Goal: Information Seeking & Learning: Check status

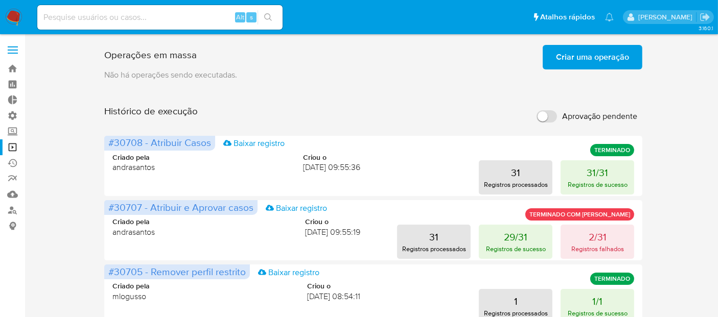
click at [586, 52] on span "Criar uma operação" at bounding box center [592, 57] width 73 height 22
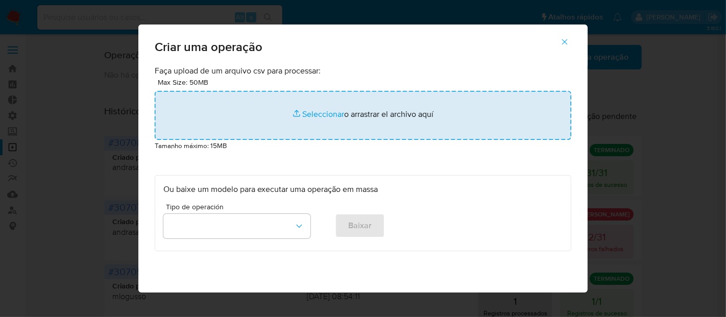
click at [325, 116] on input "file" at bounding box center [363, 115] width 417 height 49
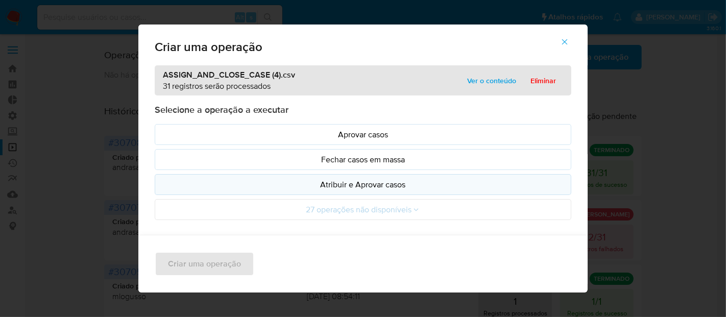
click at [373, 181] on p "Atribuir e Aprovar casos" at bounding box center [362, 185] width 399 height 12
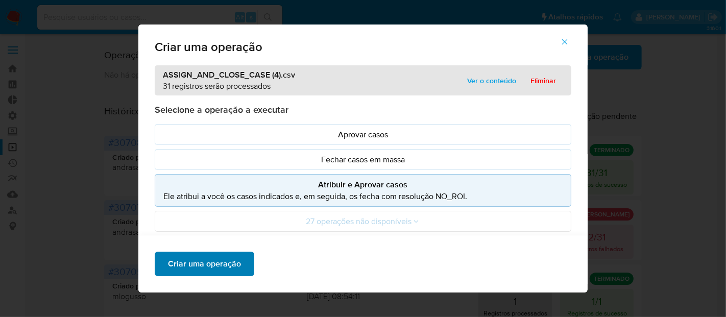
click at [220, 274] on span "Criar uma operação" at bounding box center [204, 264] width 73 height 22
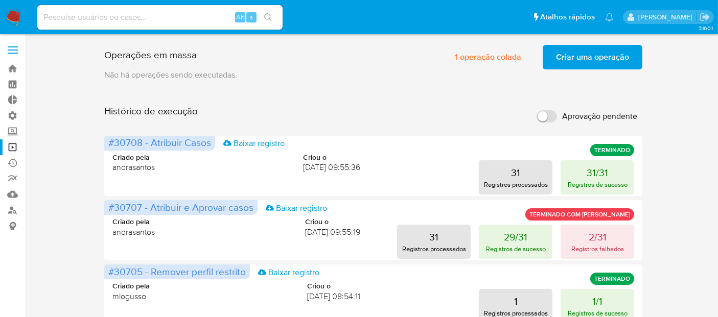
click at [582, 59] on span "Criar uma operação" at bounding box center [592, 57] width 73 height 22
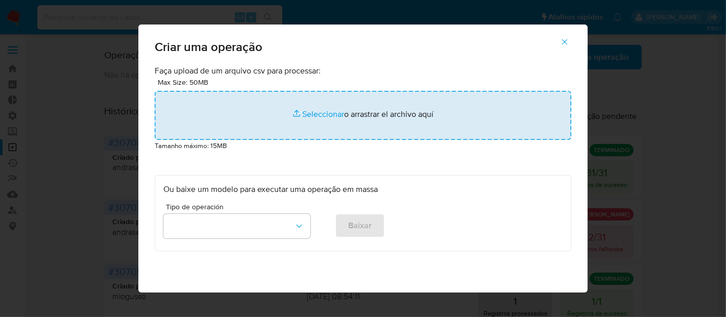
click at [312, 113] on input "file" at bounding box center [363, 115] width 417 height 49
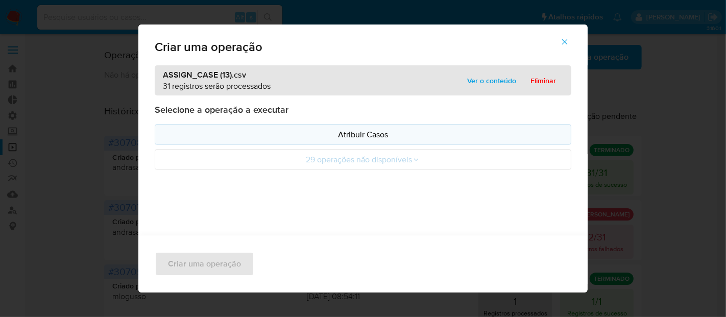
click at [330, 135] on p "Atribuir Casos" at bounding box center [362, 135] width 399 height 12
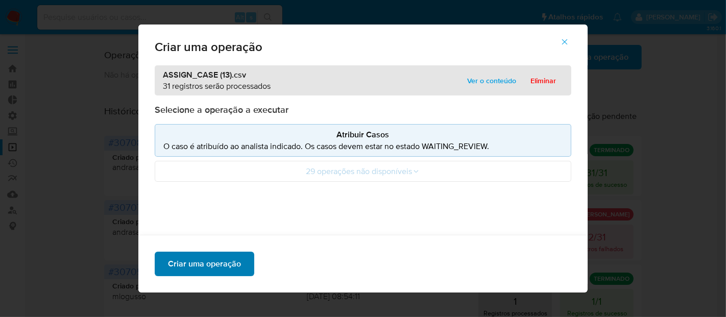
click at [221, 268] on span "Criar uma operação" at bounding box center [204, 264] width 73 height 22
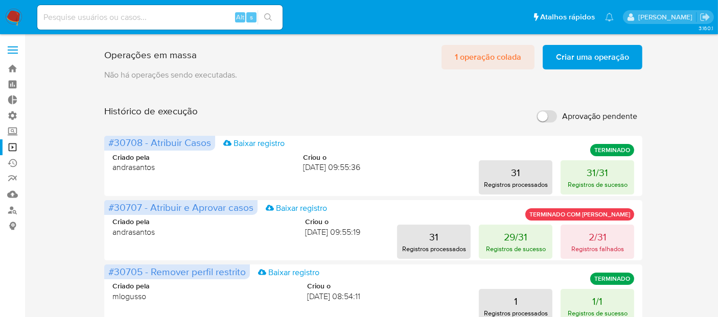
click at [513, 56] on span "1 operação colada" at bounding box center [488, 57] width 66 height 22
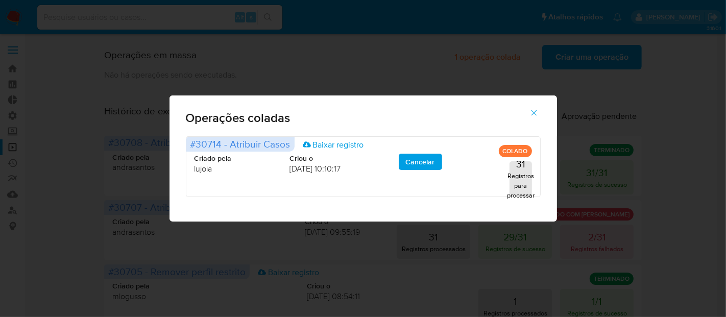
click at [535, 114] on icon "button" at bounding box center [534, 113] width 6 height 6
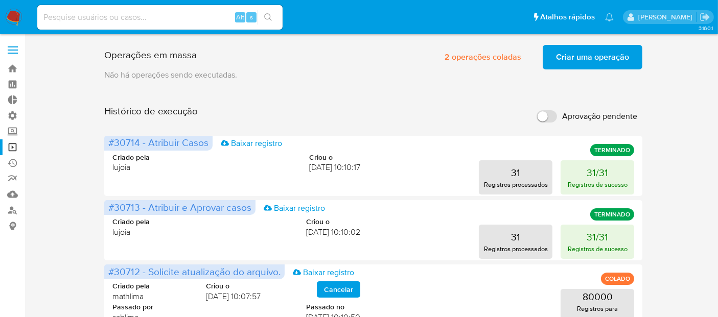
click at [14, 18] on img at bounding box center [13, 17] width 17 height 17
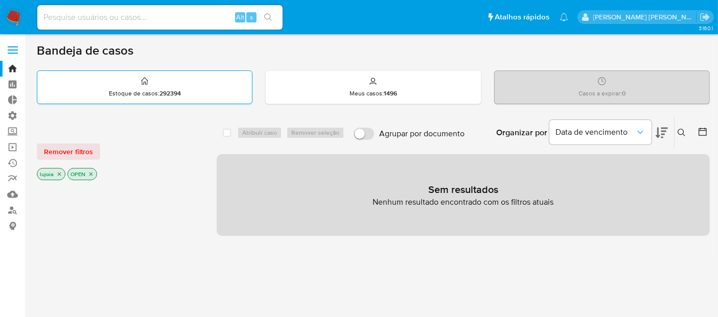
click at [193, 89] on div "Estoque de casos : 292394" at bounding box center [144, 87] width 215 height 33
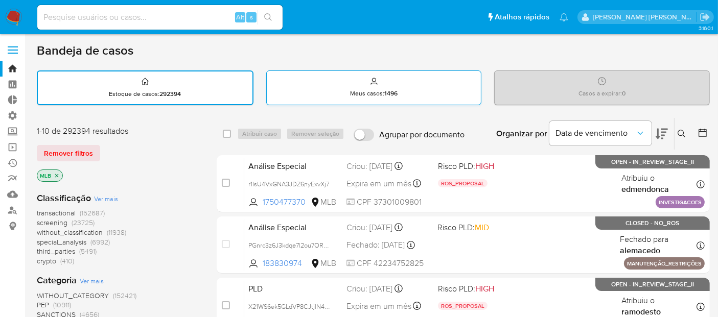
click at [312, 85] on div "Meus casos : 1496" at bounding box center [374, 87] width 215 height 33
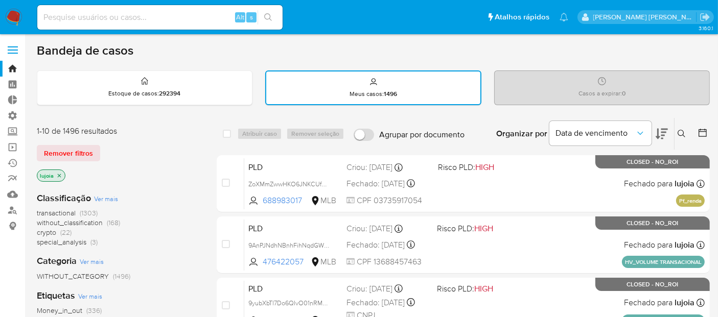
click at [545, 78] on div "Casos a expirar : 0" at bounding box center [601, 87] width 215 height 33
click at [218, 87] on div "Estoque de casos : 292394" at bounding box center [144, 87] width 215 height 33
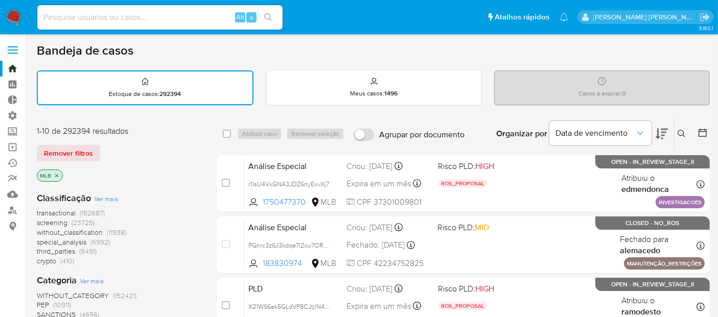
click at [92, 150] on button "Remover filtros" at bounding box center [68, 153] width 63 height 16
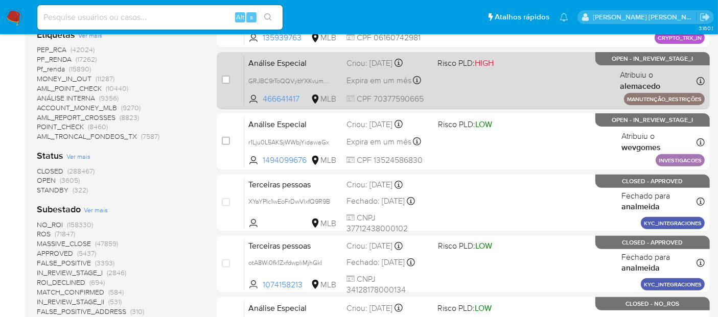
scroll to position [267, 0]
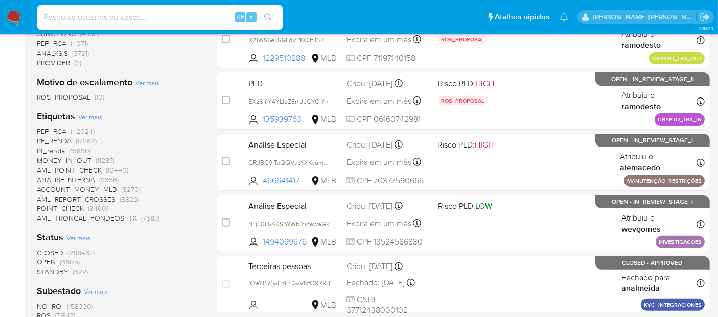
click at [197, 18] on input at bounding box center [159, 17] width 245 height 13
paste input "R51Fg0av8AooXXis9mNytDQ5"
type input "R51Fg0av8AooXXis9mNytDQ5"
click at [267, 18] on icon "search-icon" at bounding box center [268, 17] width 8 height 8
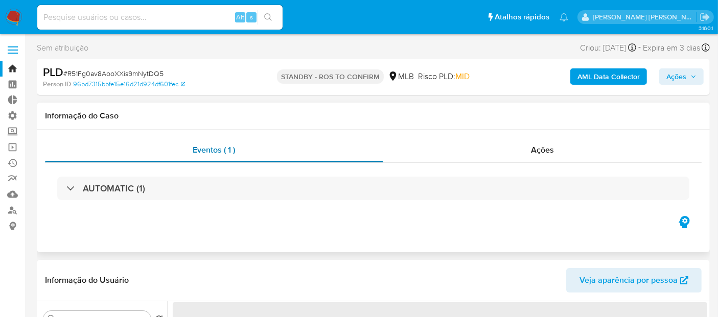
select select "10"
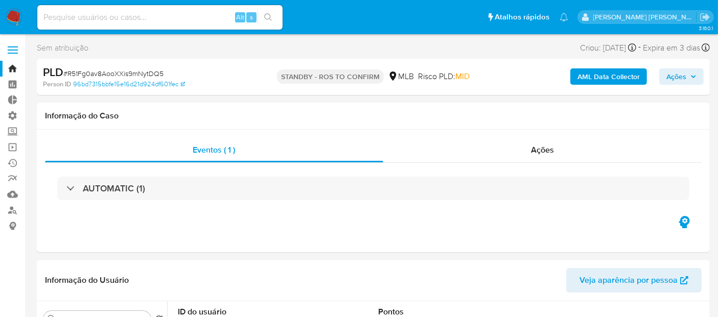
click at [169, 48] on div "Sem atribuição Asignado el: 20/08/2025 16:37:26 Criou: 12/08/2025 Criou: 12/08/…" at bounding box center [373, 50] width 673 height 18
click at [203, 19] on input at bounding box center [159, 17] width 245 height 13
paste input "R51Fg0av8AooXXis9mNytDQ5"
type input "R51Fg0av8AooXXis9mNytDQ5"
click at [286, 9] on ul "Pausado Ver notificaciones R51Fg0av8AooXXis9mNytDQ5 Alt s Atalhos rápidos Presi…" at bounding box center [302, 17] width 541 height 26
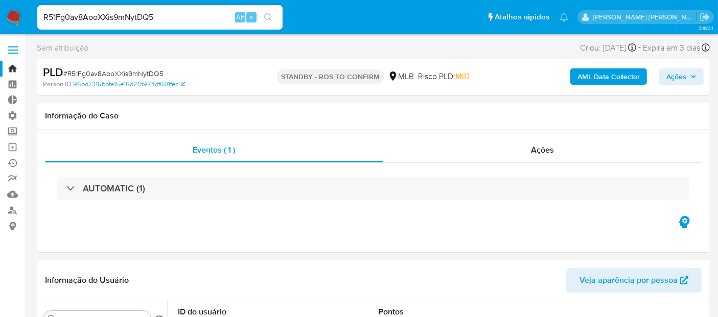
click at [270, 19] on icon "search-icon" at bounding box center [268, 17] width 8 height 8
click at [13, 147] on link "Operações em massa" at bounding box center [61, 147] width 122 height 16
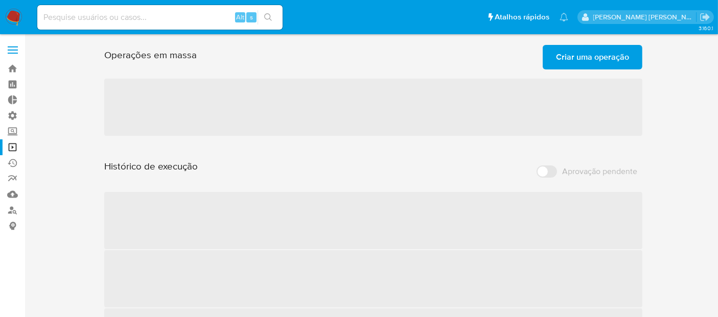
click at [70, 15] on input at bounding box center [159, 17] width 245 height 13
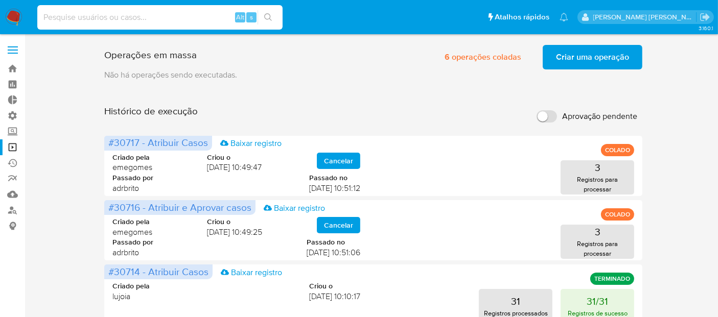
paste input "R51Fg0av8AooXXis9mNytDQ5"
type input "R51Fg0av8AooXXis9mNytDQ5"
click at [270, 17] on icon "search-icon" at bounding box center [268, 17] width 8 height 8
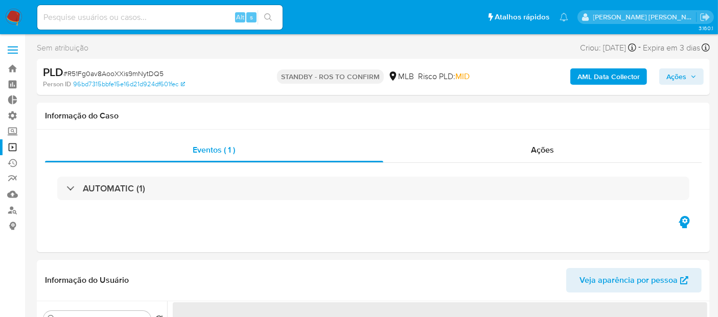
select select "10"
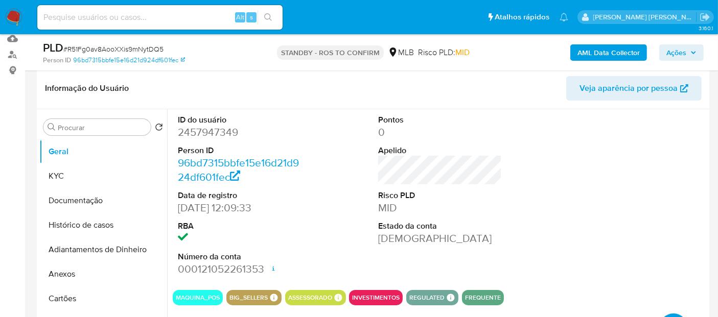
scroll to position [170, 0]
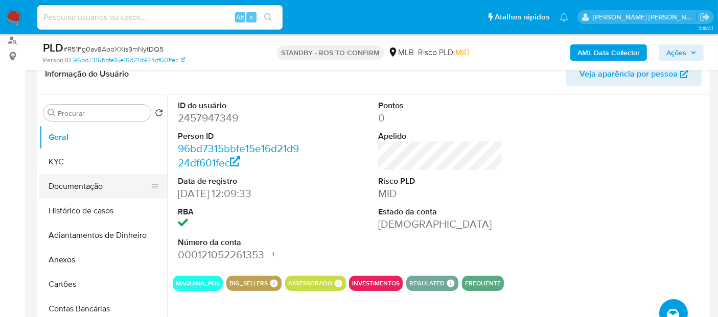
click at [72, 188] on button "Documentação" at bounding box center [99, 186] width 120 height 25
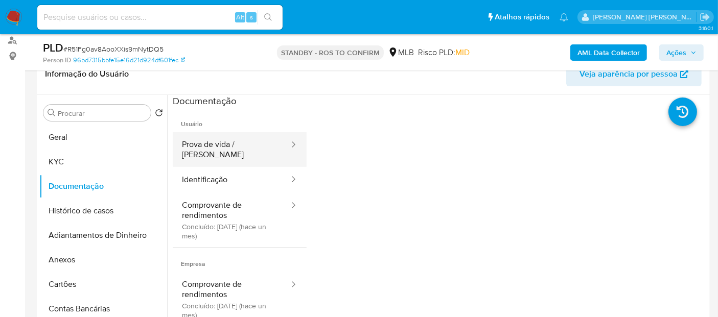
click at [226, 146] on button "Prova de vida / [PERSON_NAME]" at bounding box center [231, 149] width 117 height 35
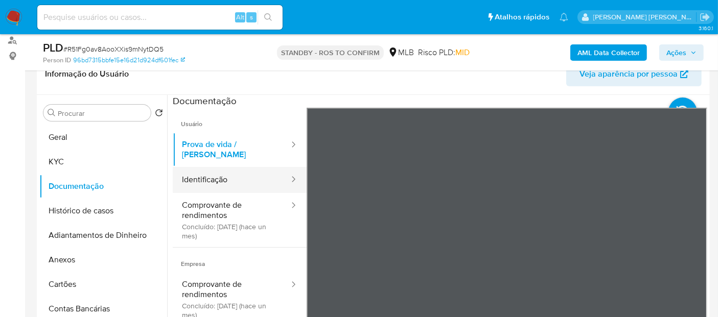
click at [212, 176] on button "Identificação" at bounding box center [231, 180] width 117 height 26
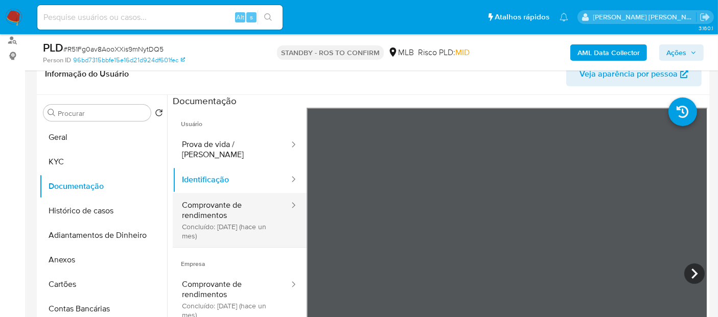
click at [226, 200] on button "Comprovante de rendimentos Concluído: [DATE] (hace un mes)" at bounding box center [231, 220] width 117 height 54
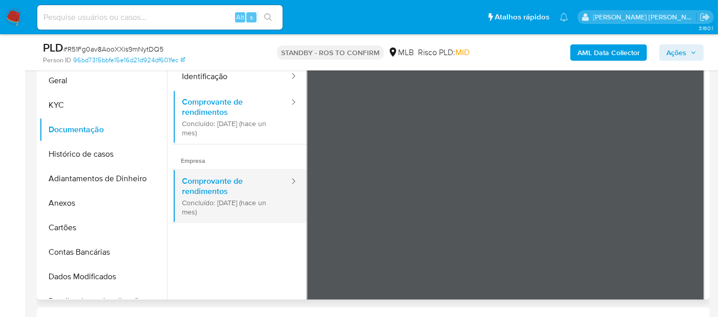
scroll to position [32, 0]
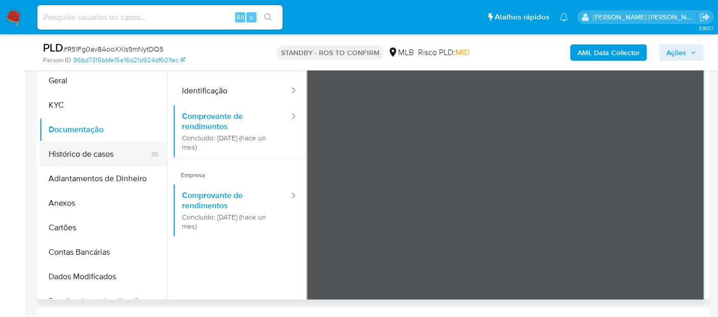
click at [93, 158] on button "Histórico de casos" at bounding box center [99, 154] width 120 height 25
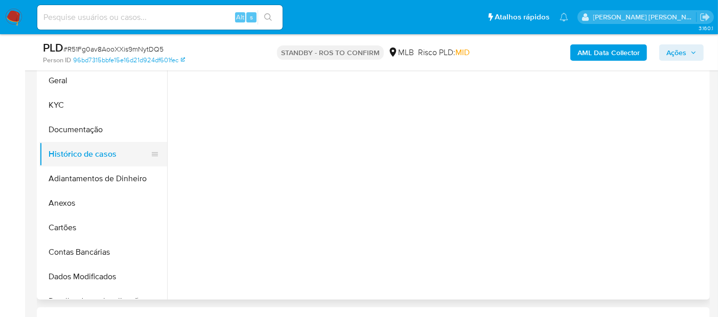
scroll to position [0, 0]
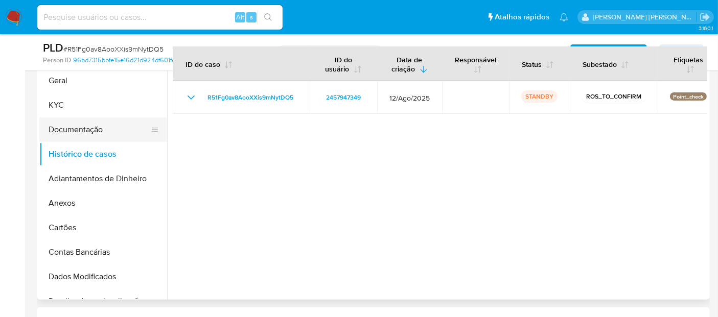
click at [70, 136] on button "Documentação" at bounding box center [99, 129] width 120 height 25
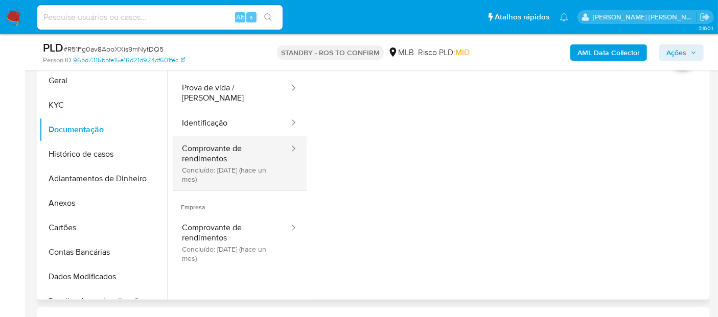
click at [221, 153] on button "Comprovante de rendimentos Concluído: [DATE] (hace un mes)" at bounding box center [231, 163] width 117 height 54
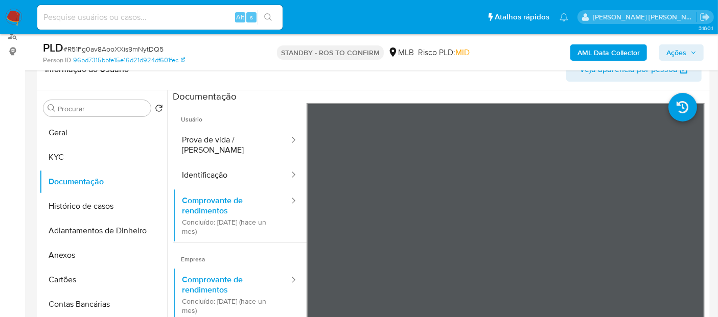
scroll to position [113, 0]
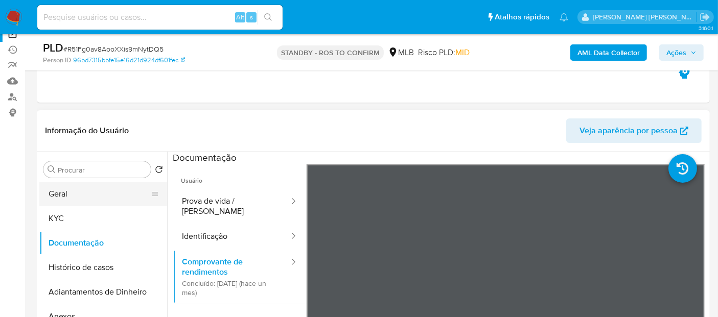
click at [83, 194] on button "Geral" at bounding box center [99, 194] width 120 height 25
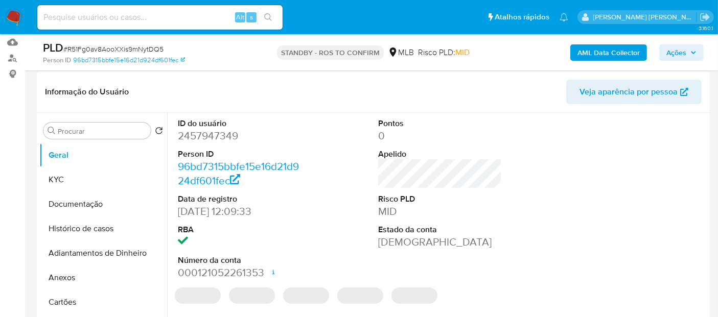
scroll to position [170, 0]
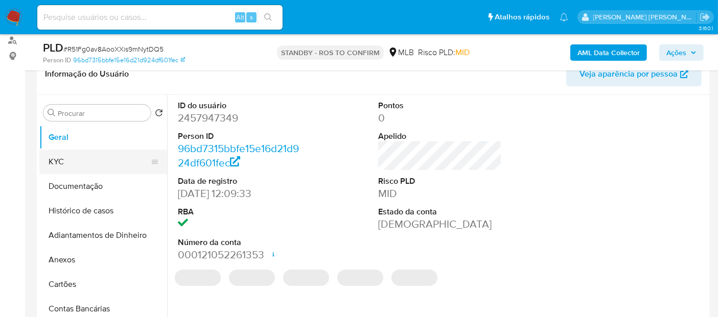
click at [81, 168] on button "KYC" at bounding box center [99, 162] width 120 height 25
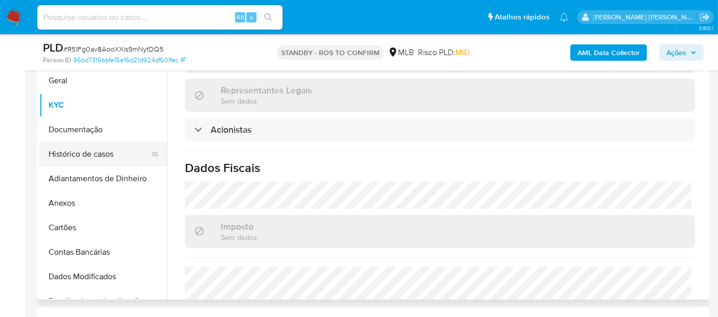
scroll to position [57, 0]
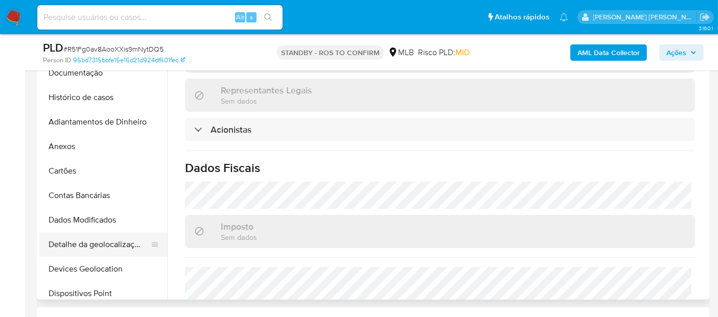
click at [112, 250] on button "Detalhe da geolocalização" at bounding box center [99, 244] width 120 height 25
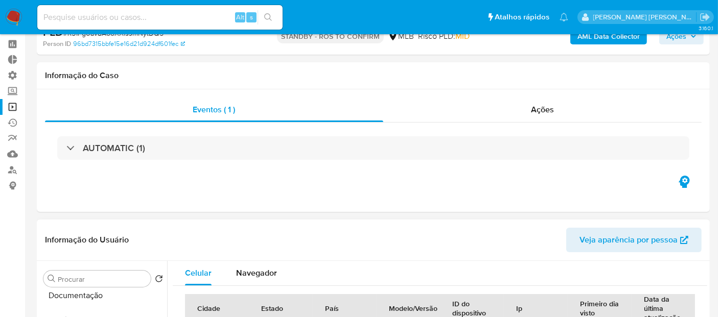
scroll to position [113, 0]
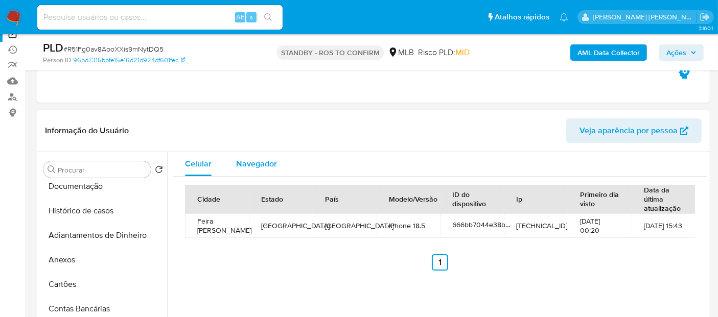
click at [259, 162] on span "Navegador" at bounding box center [256, 164] width 41 height 12
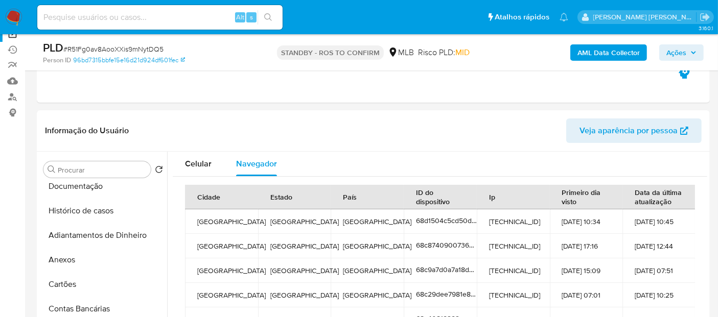
scroll to position [170, 0]
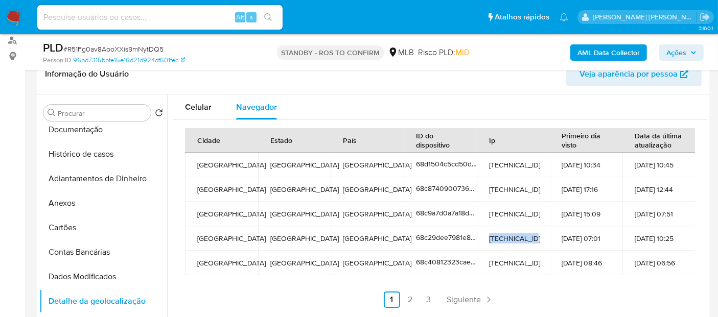
drag, startPoint x: 485, startPoint y: 237, endPoint x: 539, endPoint y: 237, distance: 53.6
click at [539, 237] on td "[TECHNICAL_ID]" at bounding box center [513, 238] width 73 height 25
click at [407, 301] on link "2" at bounding box center [410, 300] width 16 height 16
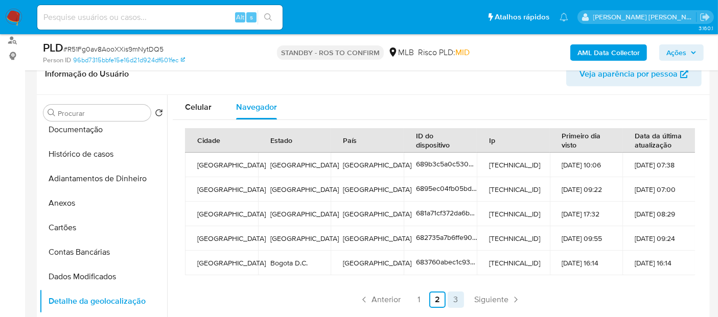
click at [453, 295] on link "3" at bounding box center [455, 300] width 16 height 16
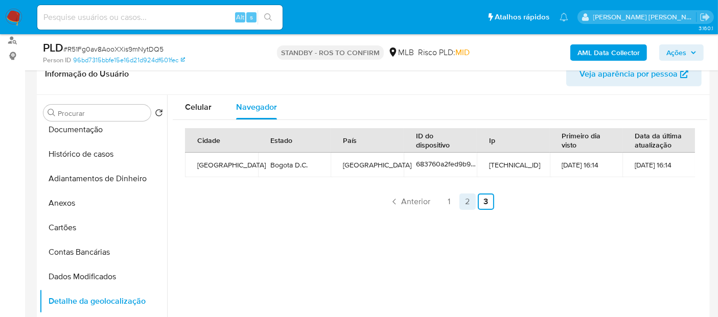
click at [464, 200] on link "2" at bounding box center [467, 202] width 16 height 16
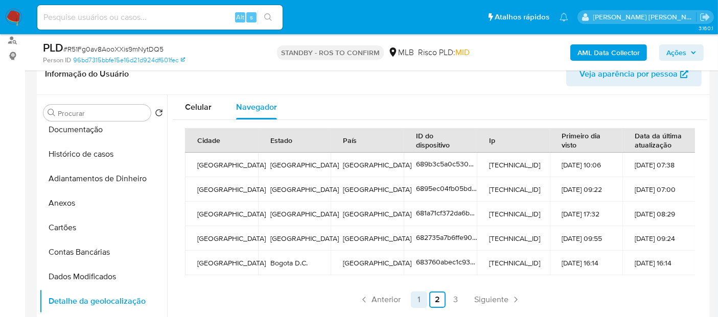
click at [418, 297] on link "1" at bounding box center [419, 300] width 16 height 16
click at [152, 20] on input at bounding box center [159, 17] width 245 height 13
click at [174, 19] on input at bounding box center [159, 17] width 245 height 13
paste input "6wwij6ul1RotOeKNzmv4xNuL"
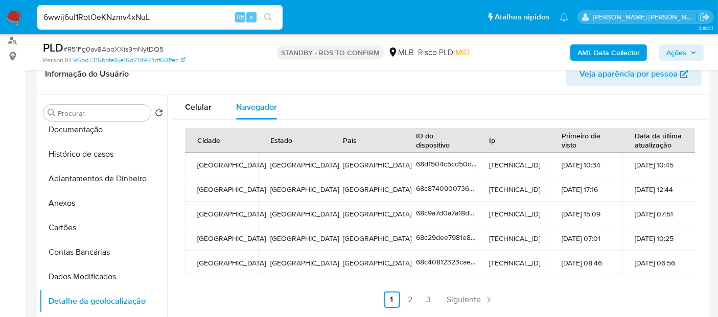
type input "6wwij6ul1RotOeKNzmv4xNuL"
click at [264, 16] on button "search-icon" at bounding box center [267, 17] width 21 height 14
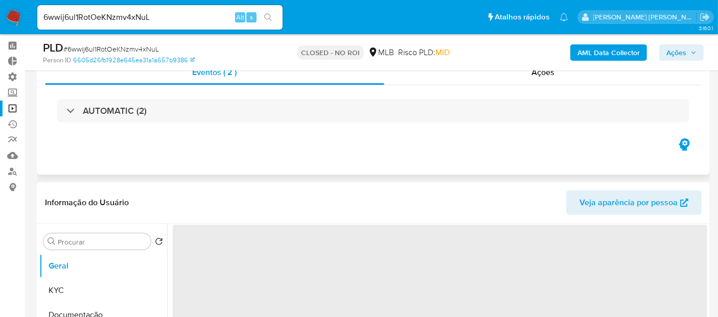
scroll to position [57, 0]
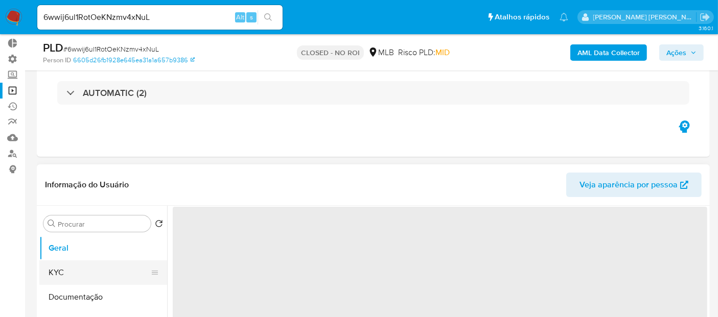
select select "10"
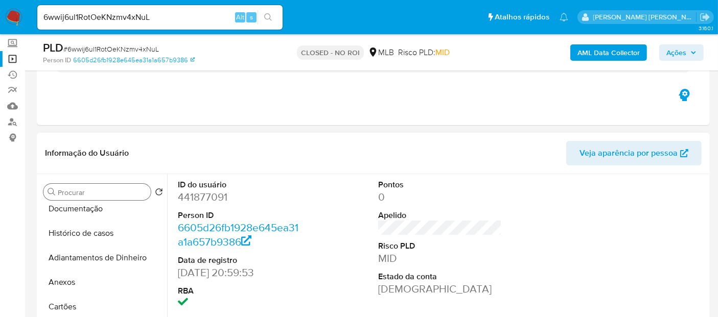
scroll to position [113, 0]
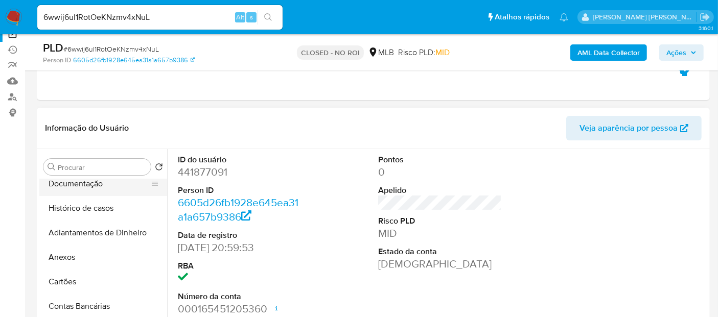
click at [109, 187] on button "Documentação" at bounding box center [99, 184] width 120 height 25
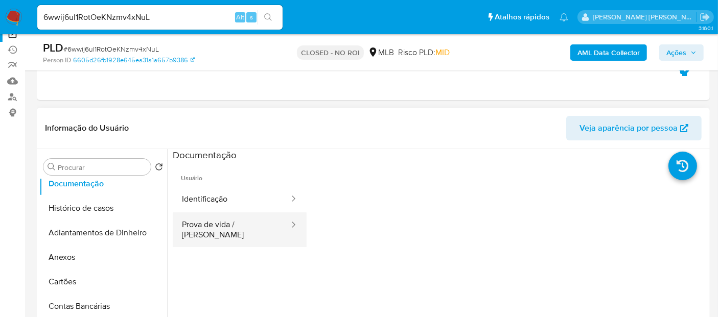
click at [255, 225] on button "Prova de vida / [PERSON_NAME]" at bounding box center [231, 229] width 117 height 35
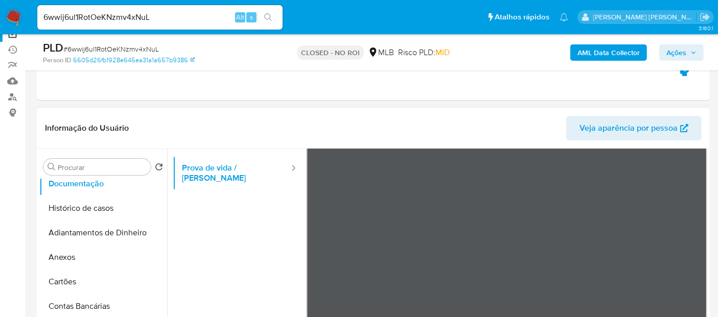
scroll to position [0, 0]
